Goal: Check status: Check status

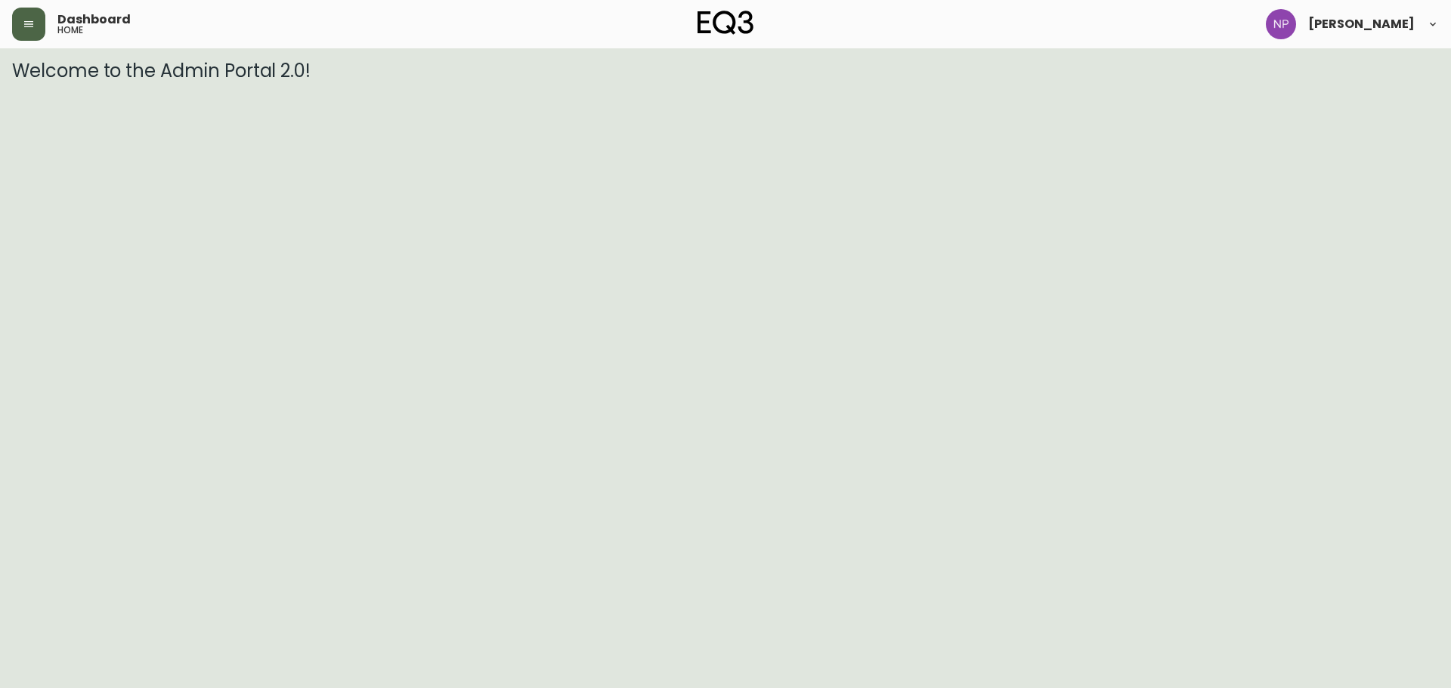
click at [37, 29] on button "button" at bounding box center [28, 24] width 33 height 33
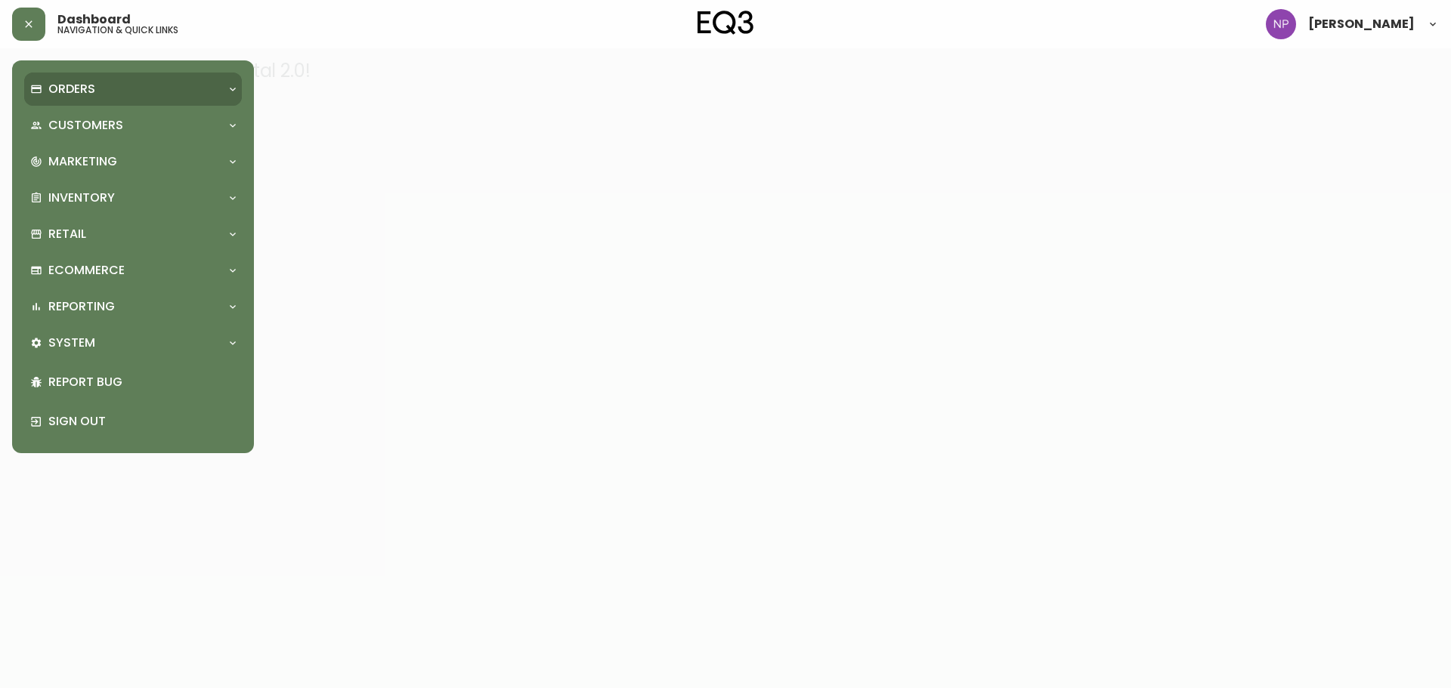
click at [111, 93] on div "Orders" at bounding box center [125, 89] width 190 height 17
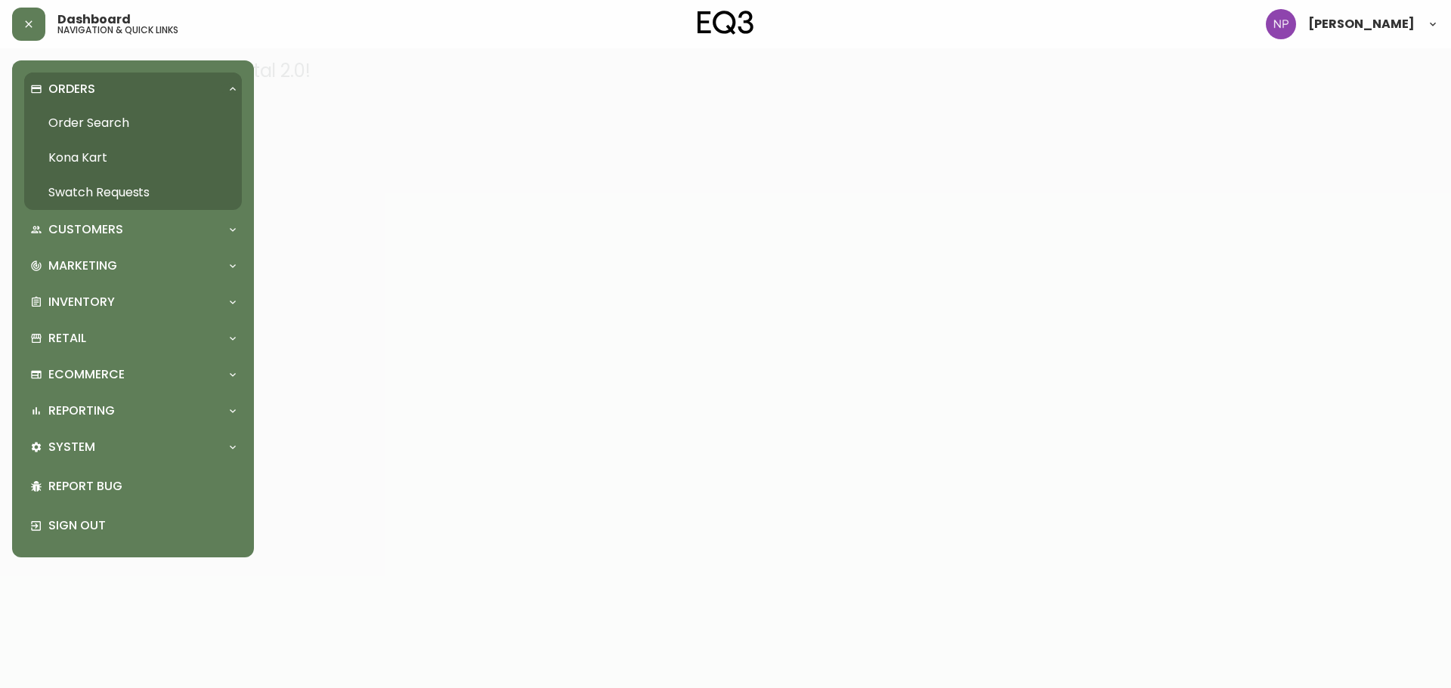
click at [136, 120] on link "Order Search" at bounding box center [133, 123] width 218 height 35
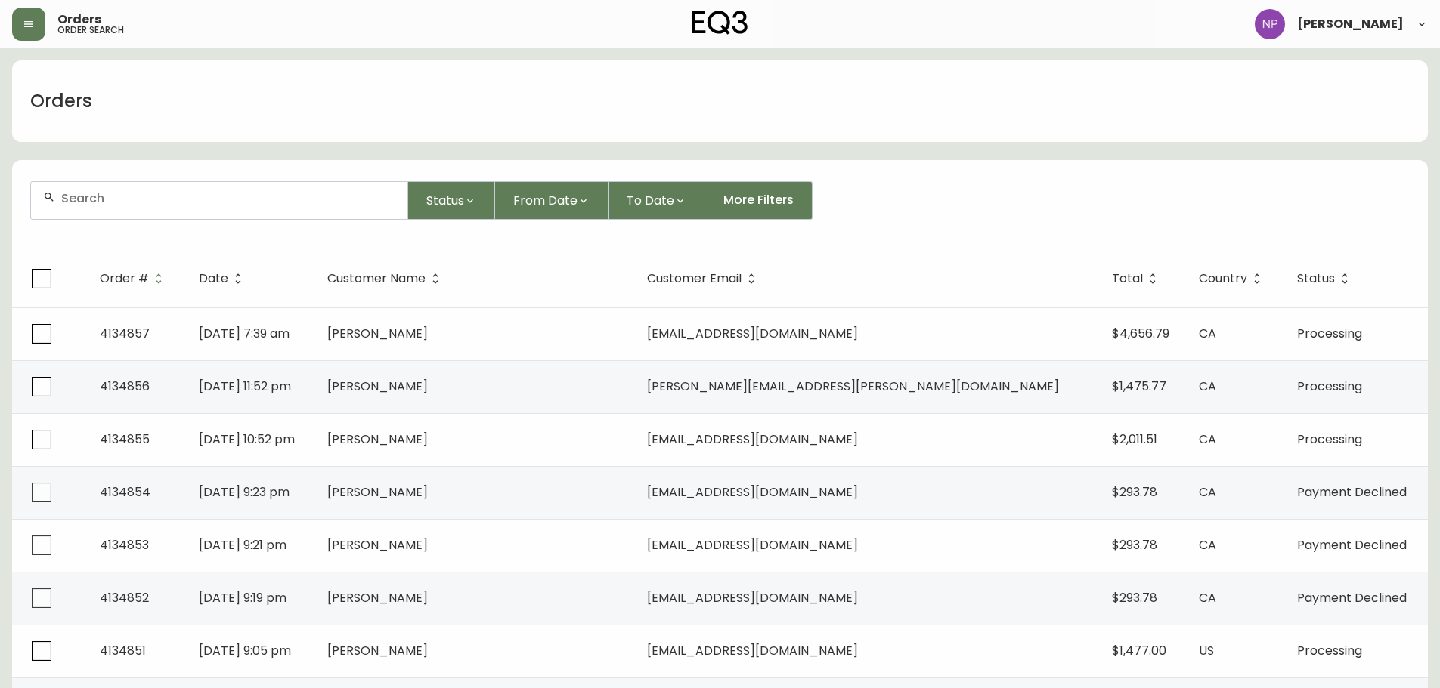
click at [98, 191] on input "text" at bounding box center [228, 198] width 334 height 14
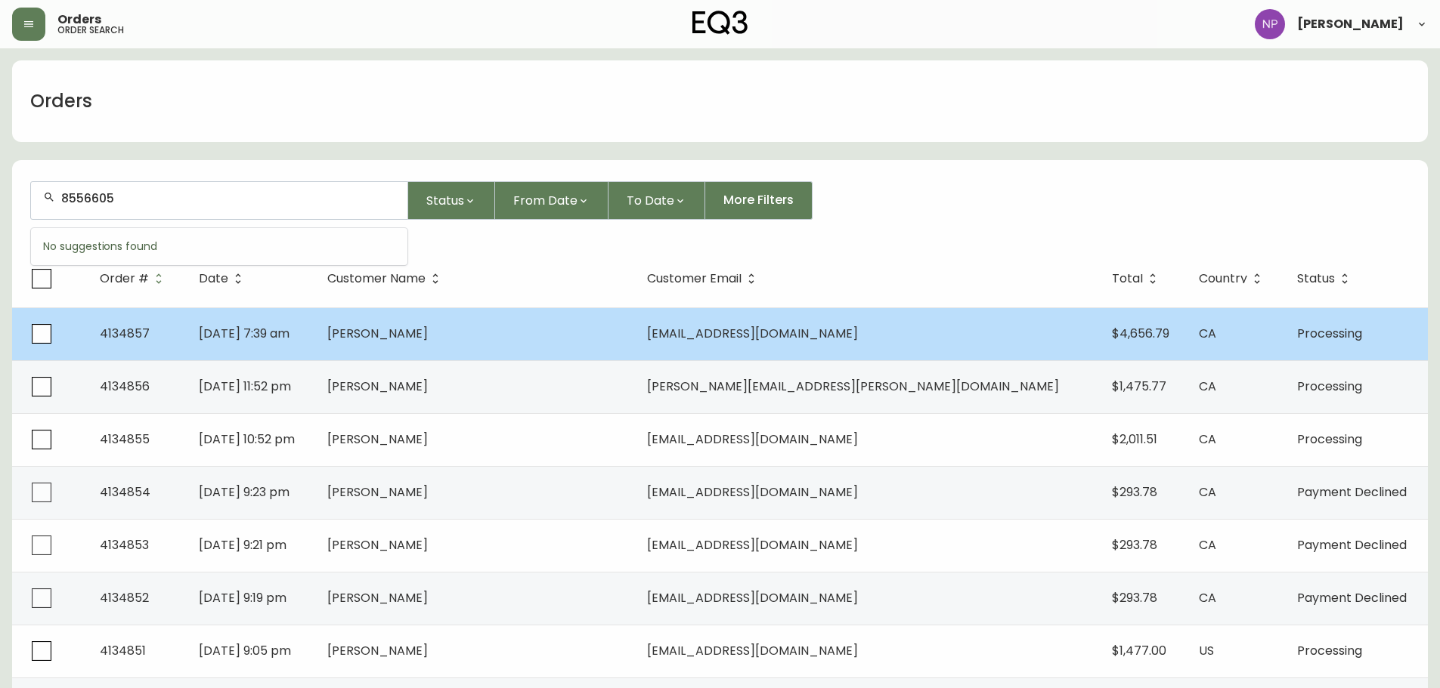
type input "8556605"
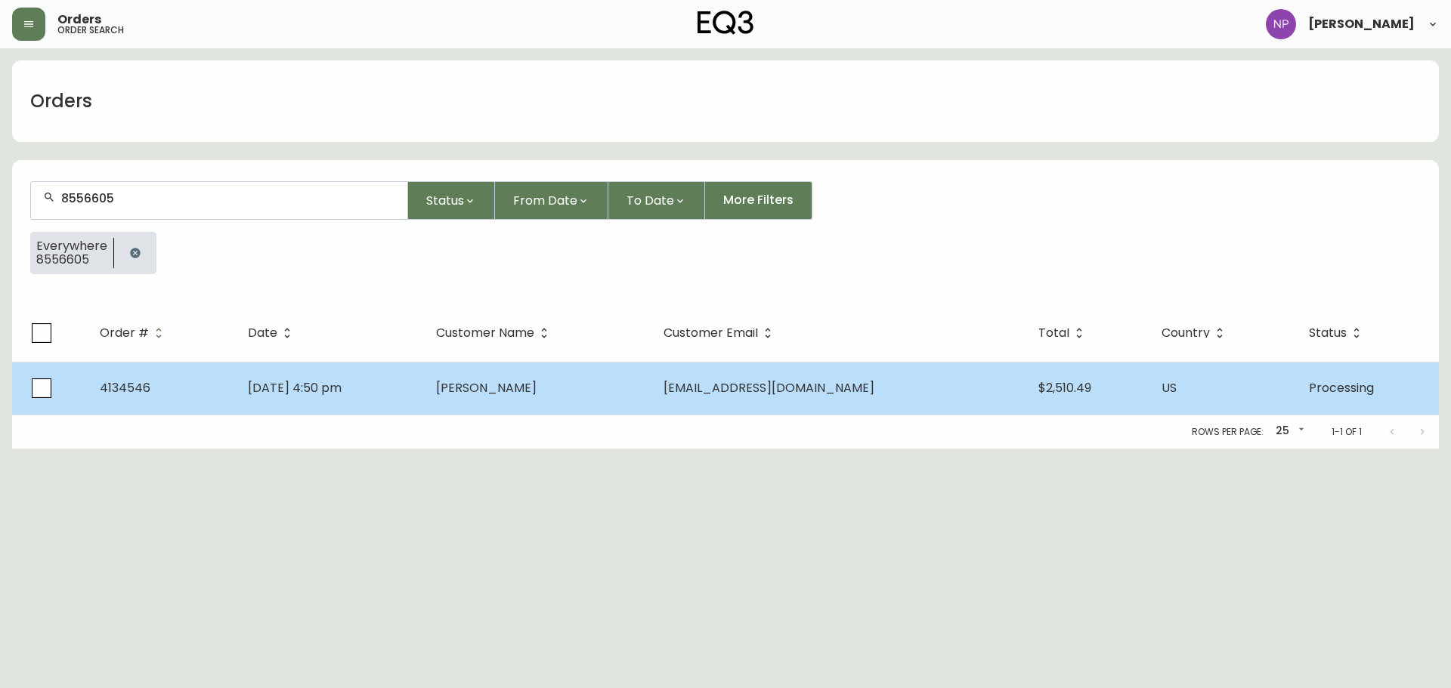
click at [641, 394] on td "[PERSON_NAME]" at bounding box center [537, 388] width 227 height 53
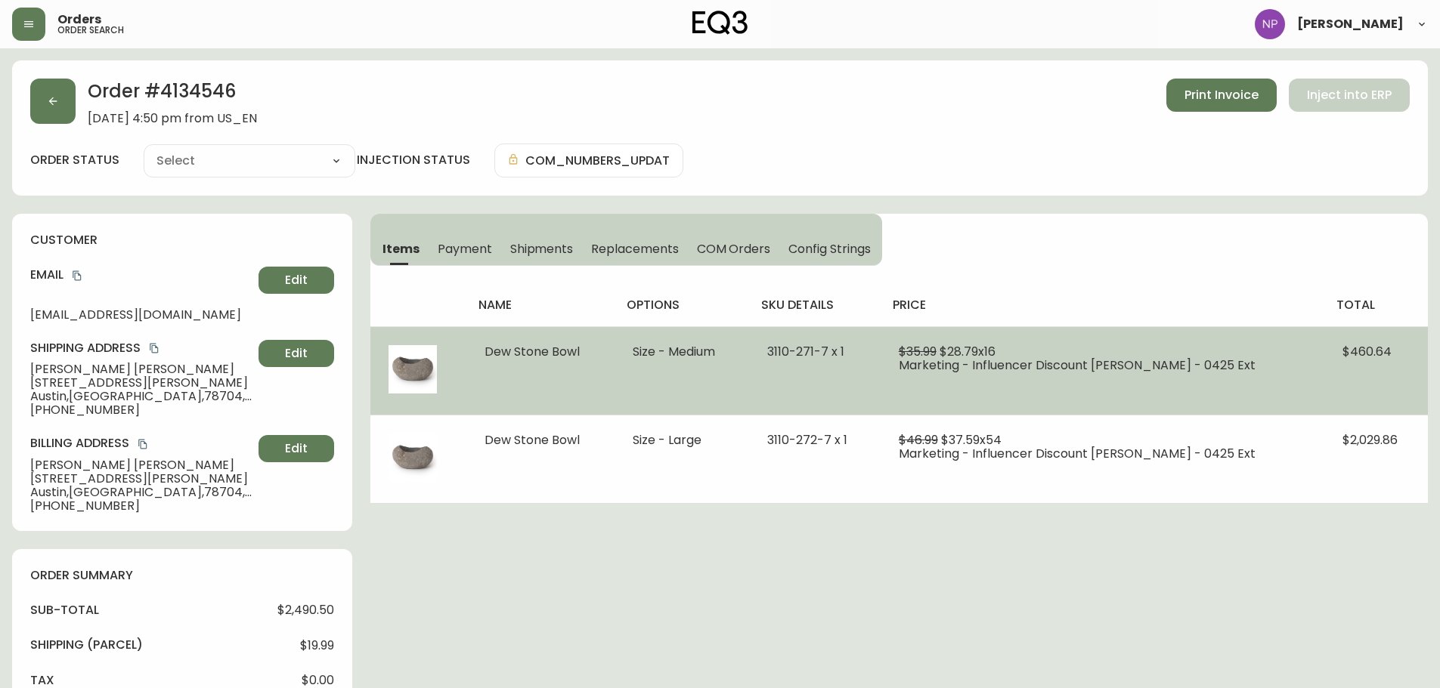
type input "Processing"
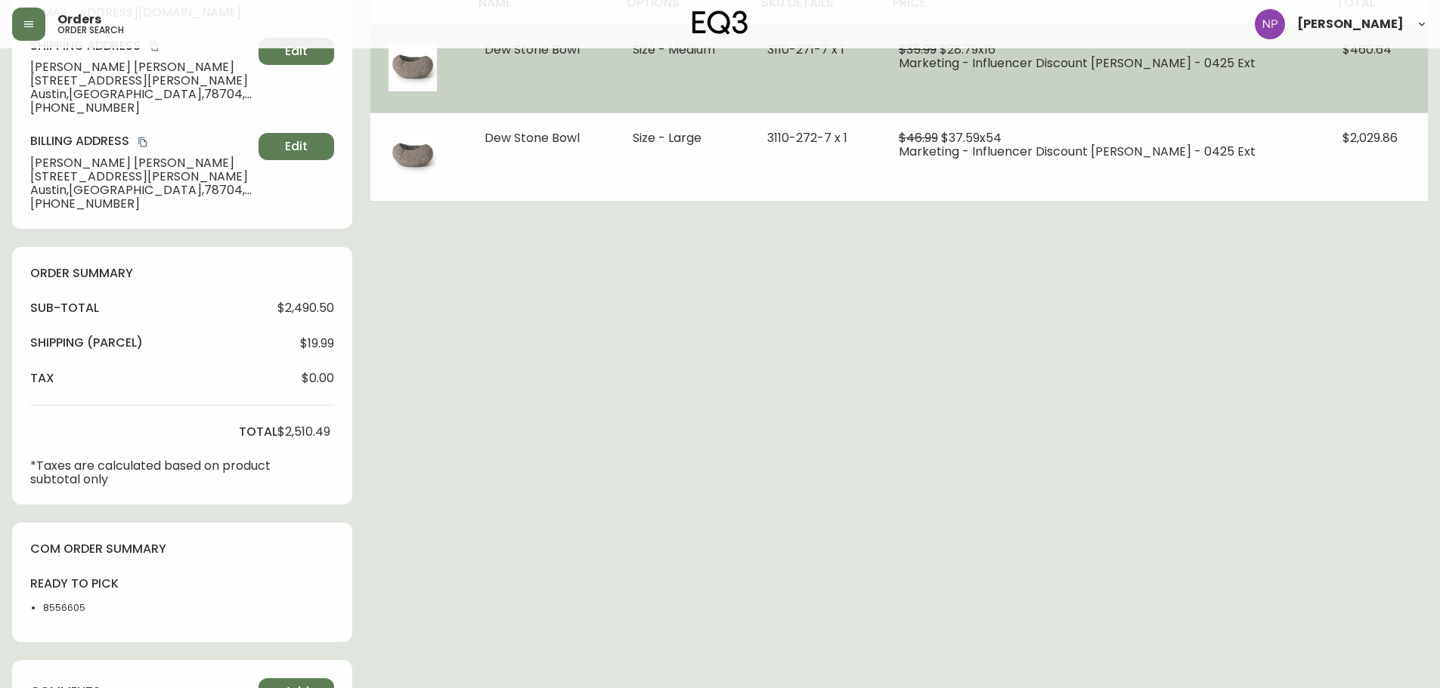
select select "PROCESSING"
